Goal: Information Seeking & Learning: Learn about a topic

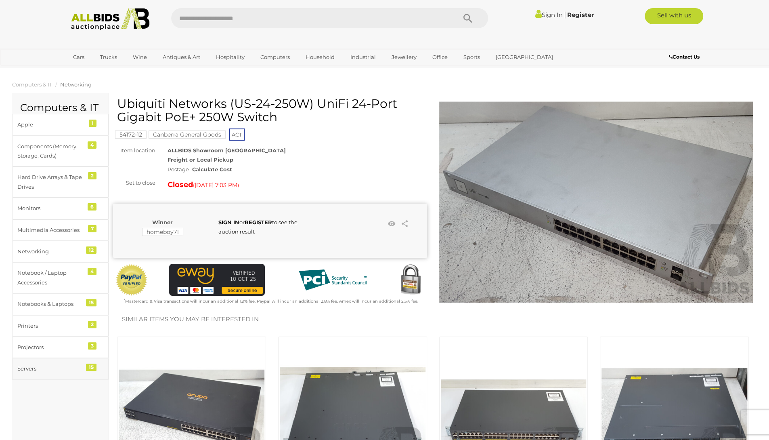
click at [44, 364] on div "Servers" at bounding box center [50, 368] width 67 height 9
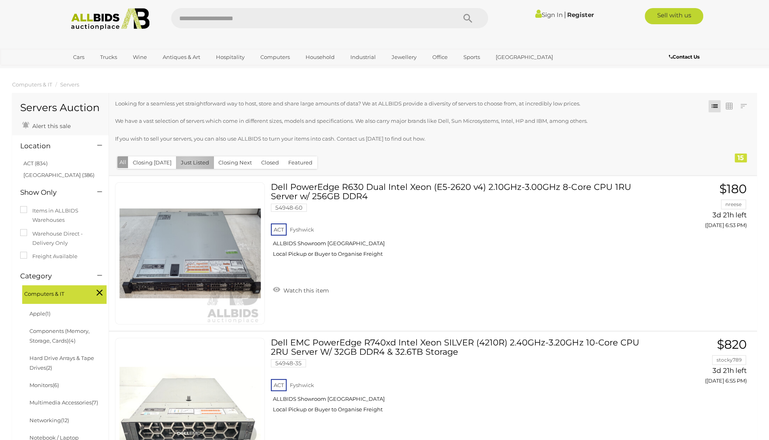
click at [185, 164] on button "Just Listed" at bounding box center [195, 162] width 38 height 13
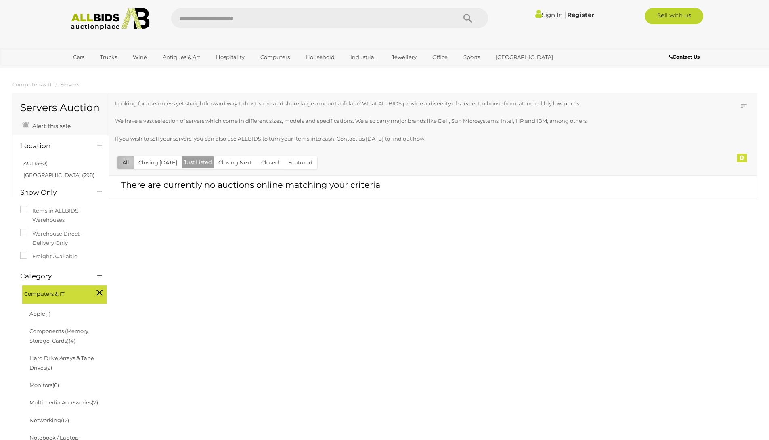
click at [129, 161] on button "All" at bounding box center [125, 162] width 17 height 13
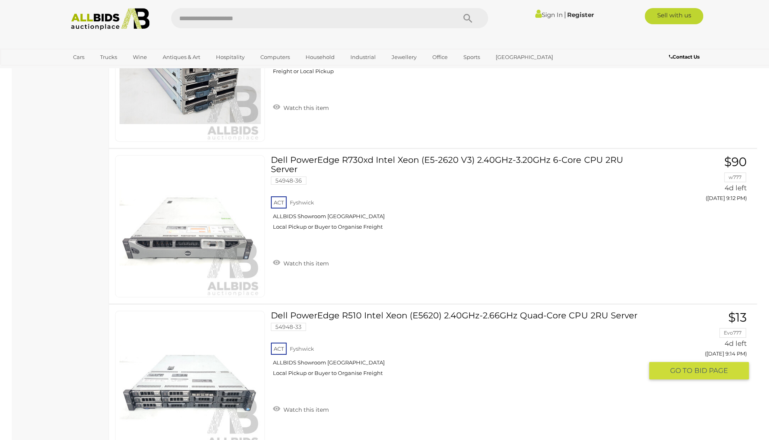
scroll to position [2049, 0]
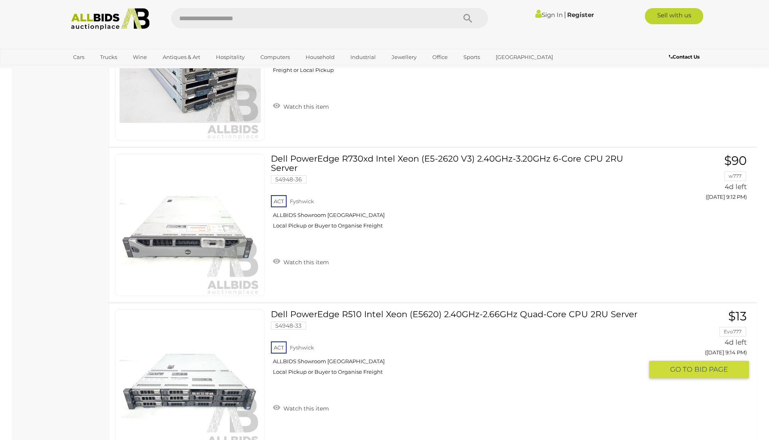
click at [392, 311] on link "Dell PowerEdge R510 Intel Xeon (E5620) 2.40GHz-2.66GHz Quad-Core CPU 2RU Server…" at bounding box center [460, 345] width 366 height 72
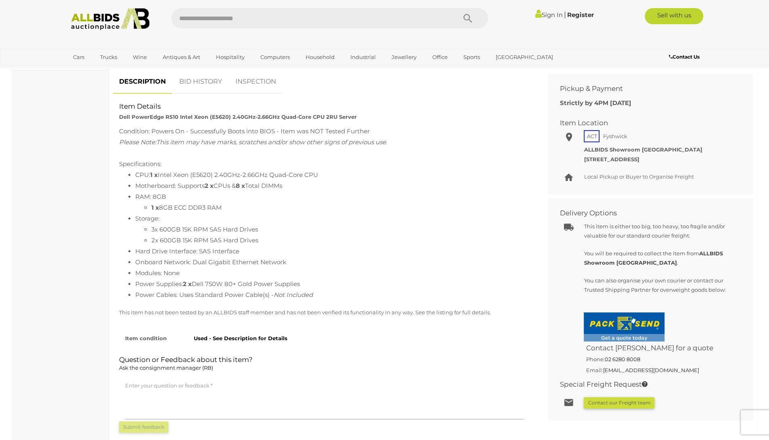
scroll to position [307, 0]
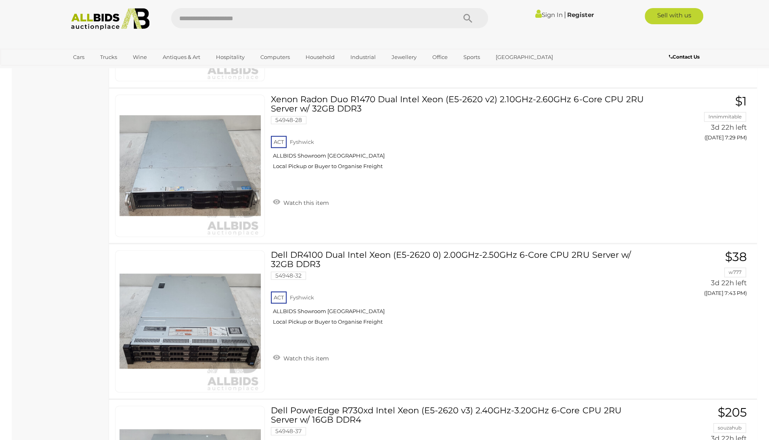
scroll to position [711, 0]
